Goal: Task Accomplishment & Management: Use online tool/utility

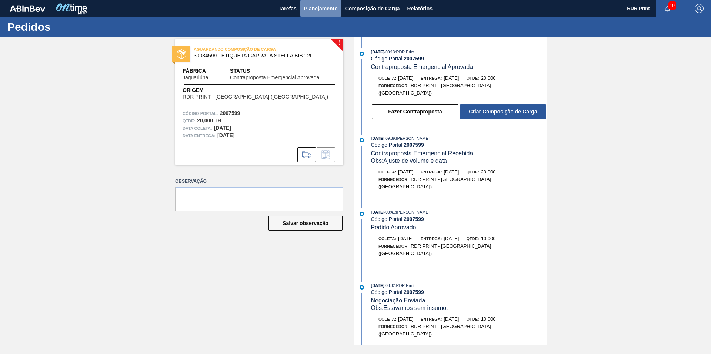
click at [322, 13] on button "Planejamento" at bounding box center [320, 8] width 41 height 17
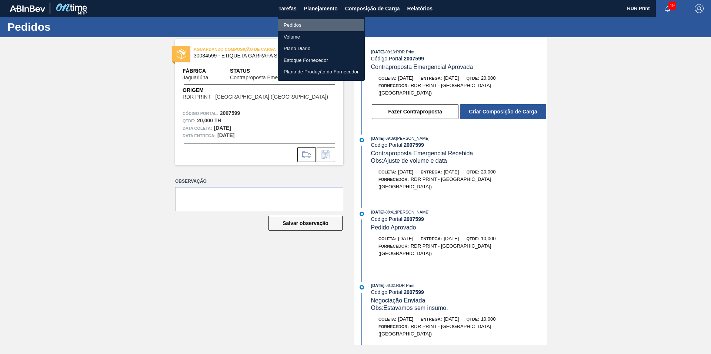
click at [288, 25] on li "Pedidos" at bounding box center [321, 25] width 87 height 12
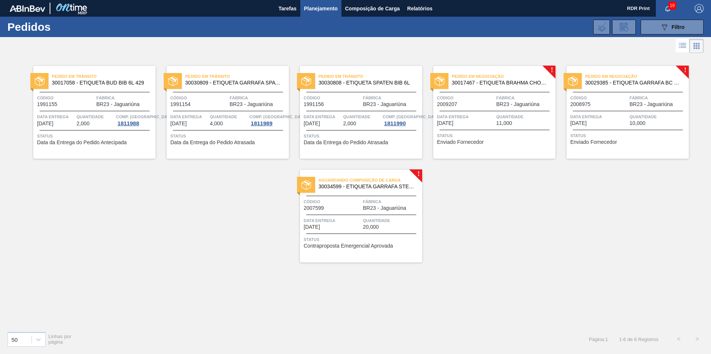
click at [647, 83] on span "30029385 - ETIQUETA GARRAFA BC CLARO BIB 12L" at bounding box center [634, 83] width 98 height 6
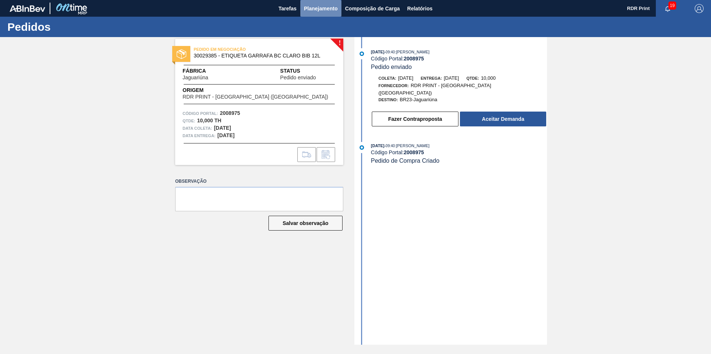
click at [321, 14] on button "Planejamento" at bounding box center [320, 8] width 41 height 17
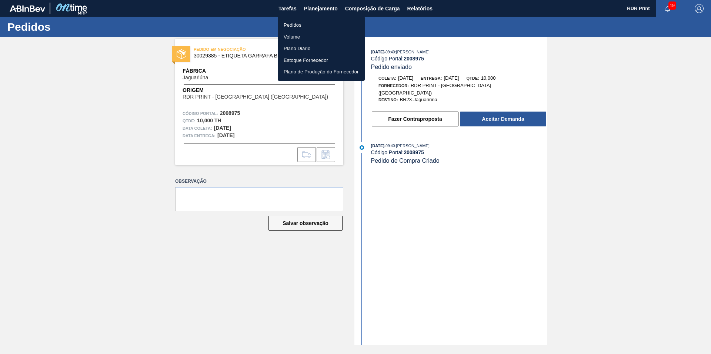
click at [296, 25] on li "Pedidos" at bounding box center [321, 25] width 87 height 12
